Goal: Navigation & Orientation: Find specific page/section

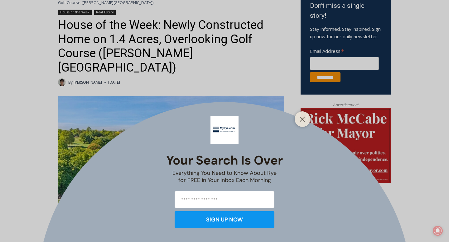
scroll to position [214, 0]
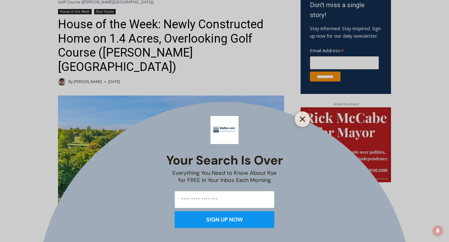
click at [301, 118] on line "Close" at bounding box center [302, 119] width 4 height 4
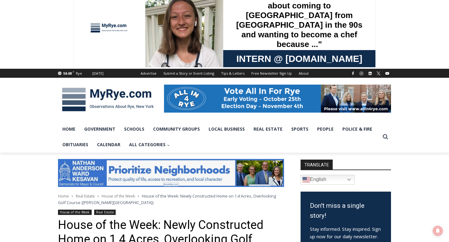
scroll to position [0, 0]
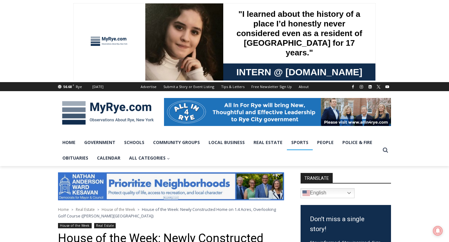
click at [300, 143] on link "Sports" at bounding box center [300, 143] width 26 height 16
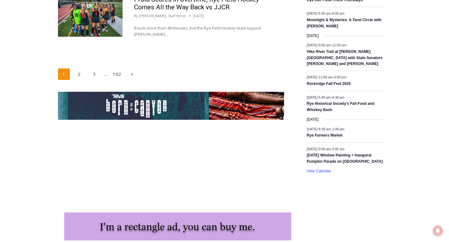
scroll to position [1086, 0]
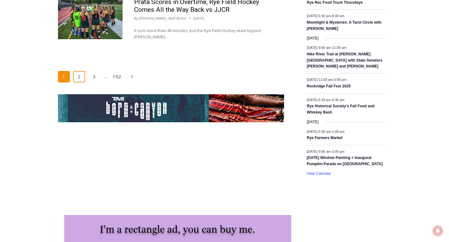
click at [77, 82] on link "2" at bounding box center [79, 77] width 12 height 12
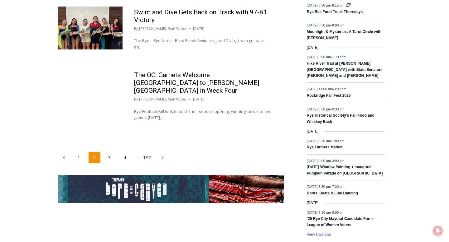
scroll to position [1013, 0]
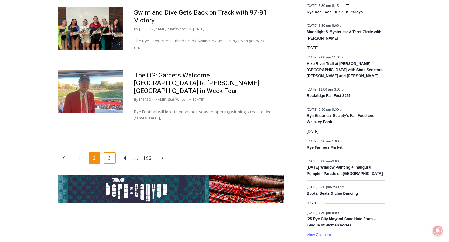
click at [106, 155] on link "3" at bounding box center [110, 158] width 12 height 12
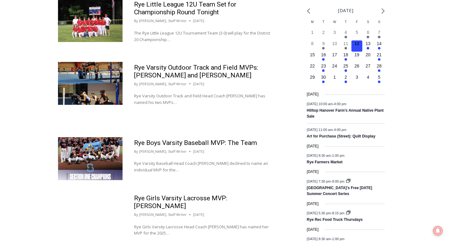
scroll to position [882, 0]
